Goal: Information Seeking & Learning: Learn about a topic

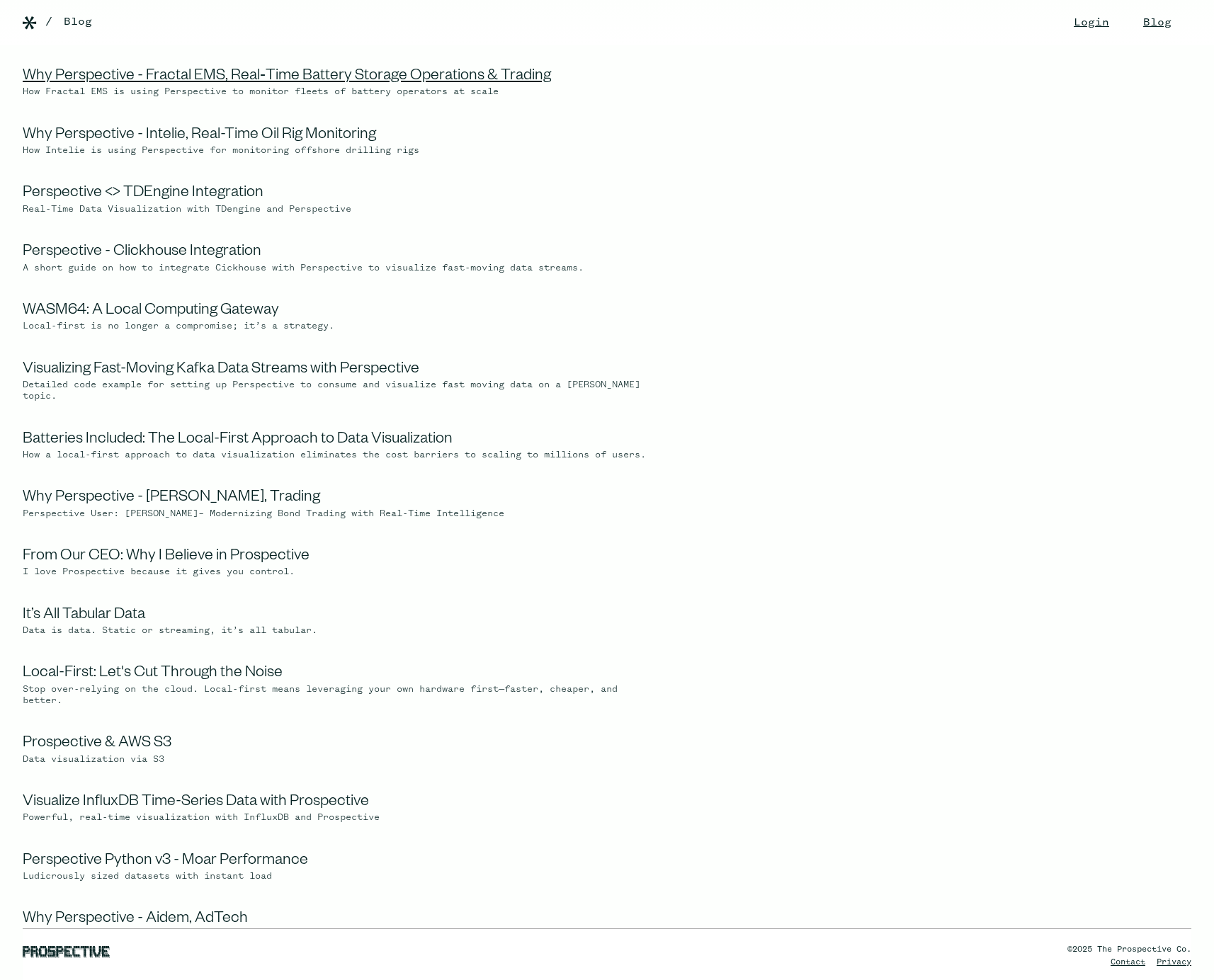
click at [263, 73] on link "Why Perspective - Fractal EMS, Real‑Time Battery Storage Operations & Trading" at bounding box center [286, 77] width 528 height 17
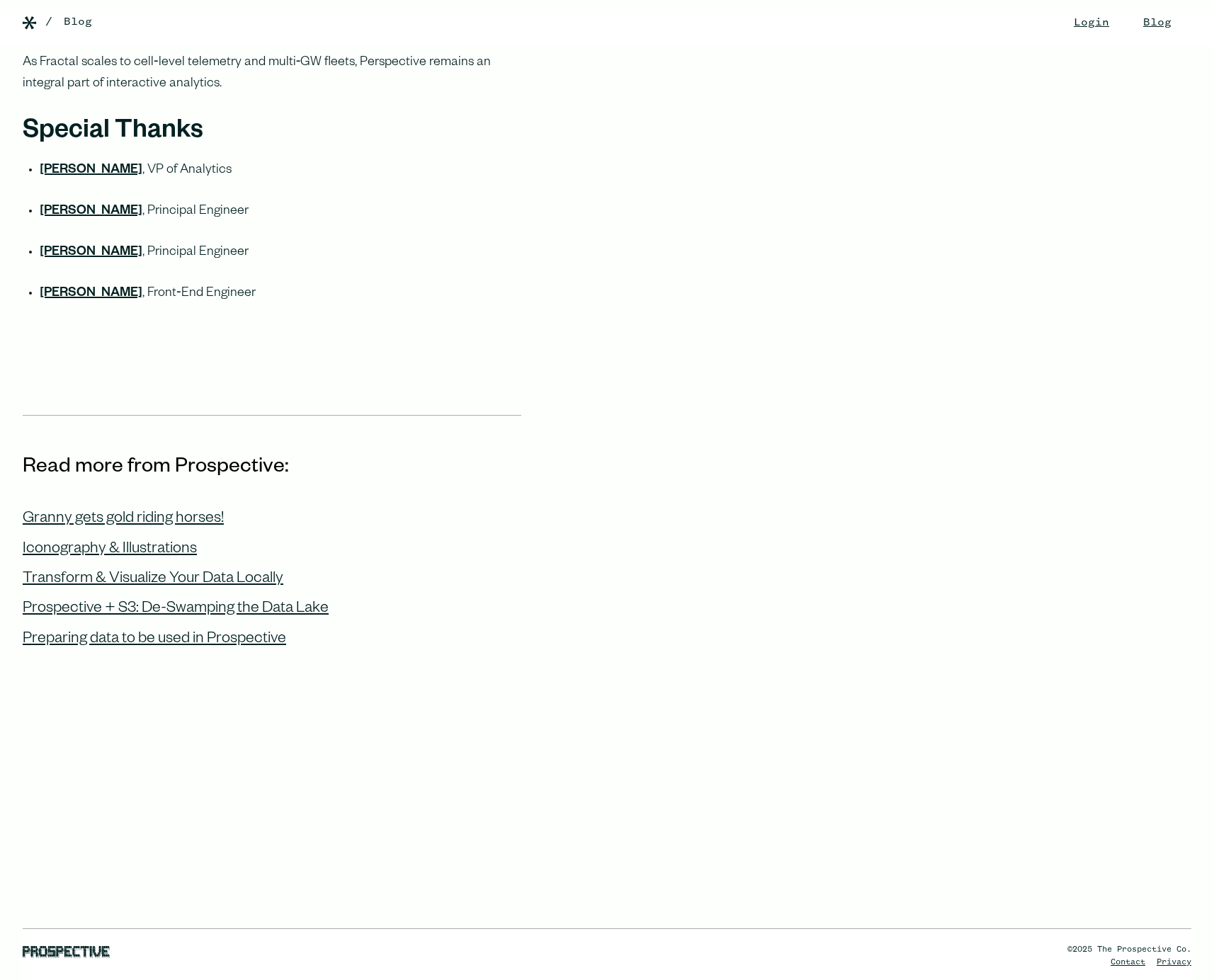
scroll to position [4668, 0]
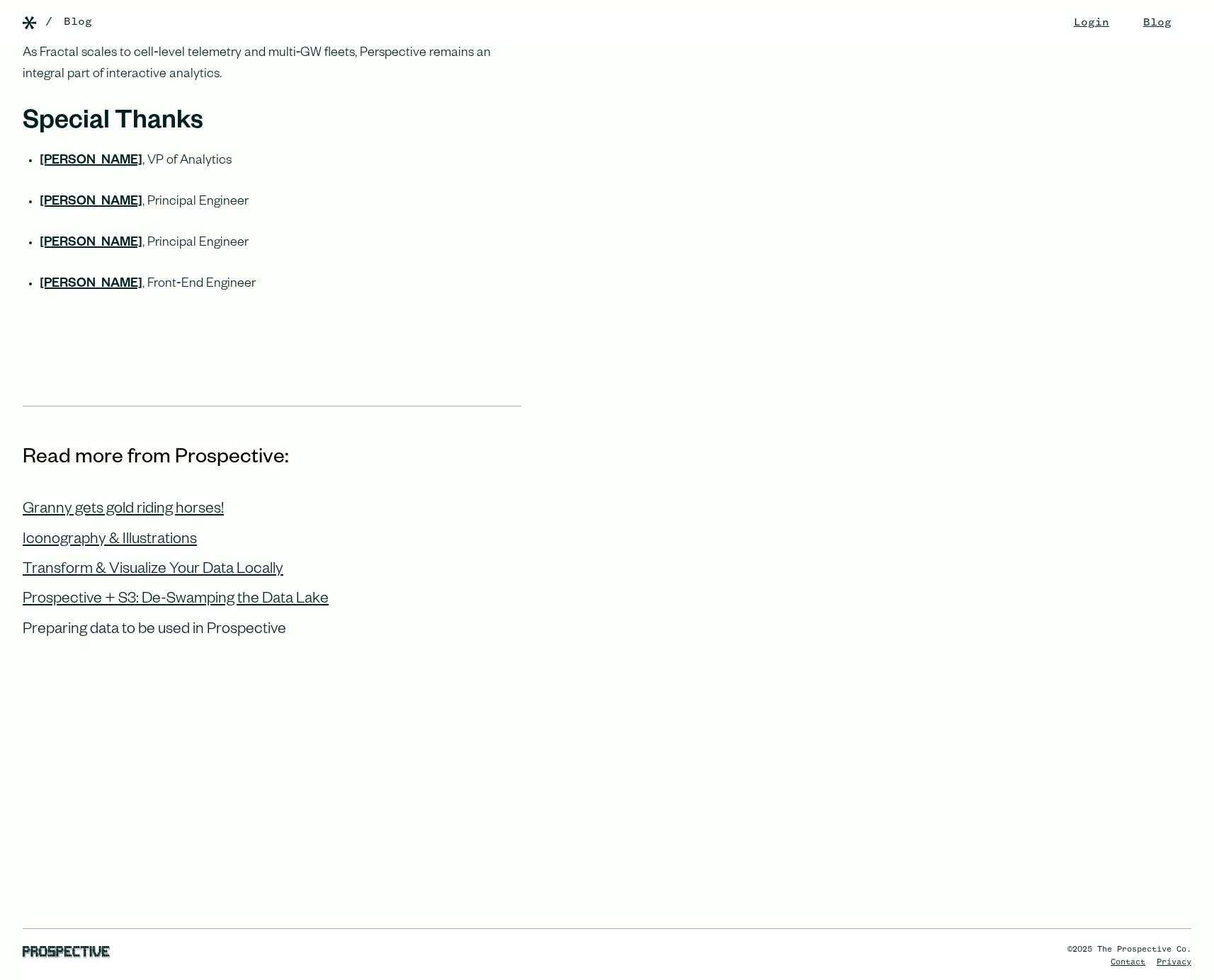
click at [244, 614] on link "Preparing data to be used in Prospective" at bounding box center [154, 625] width 263 height 30
